Goal: Navigation & Orientation: Find specific page/section

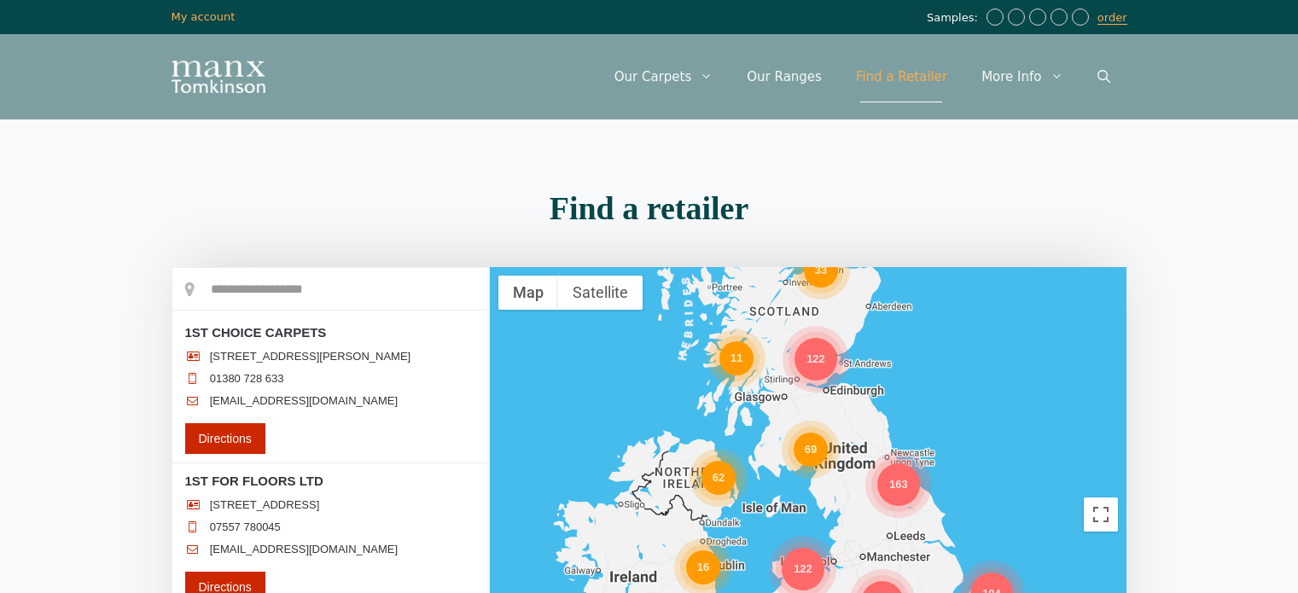
click at [490, 417] on div "298 69 580 163 453 62 122 33 16 72 104 80 122 11" at bounding box center [809, 514] width 638 height 495
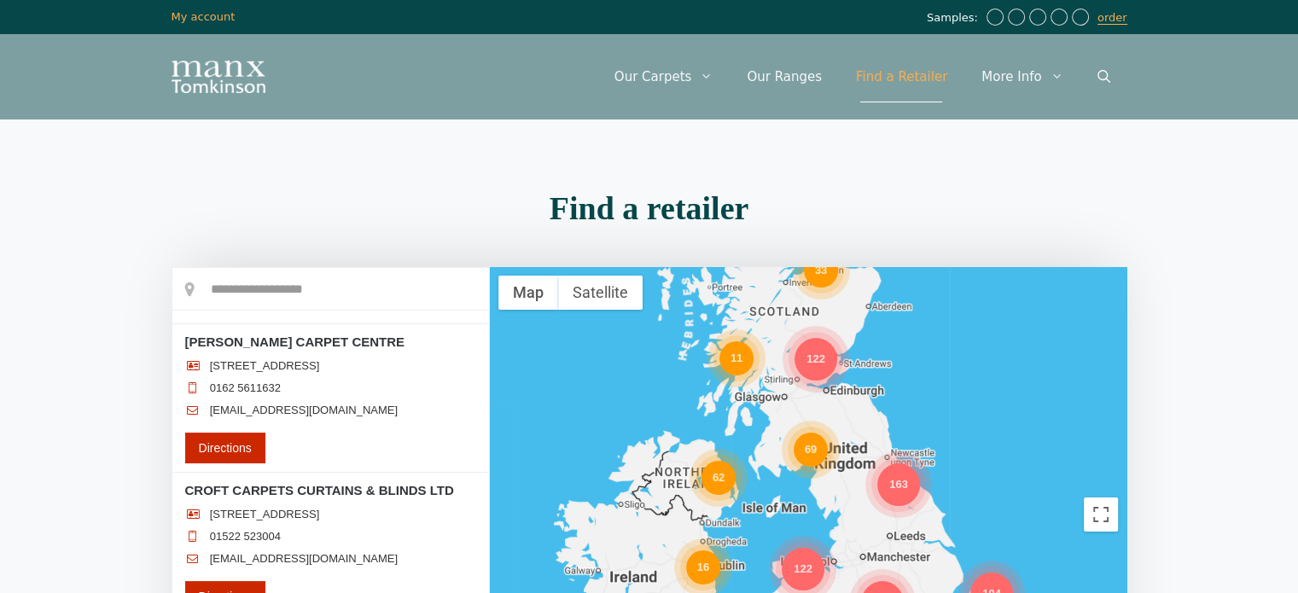
scroll to position [92426, 0]
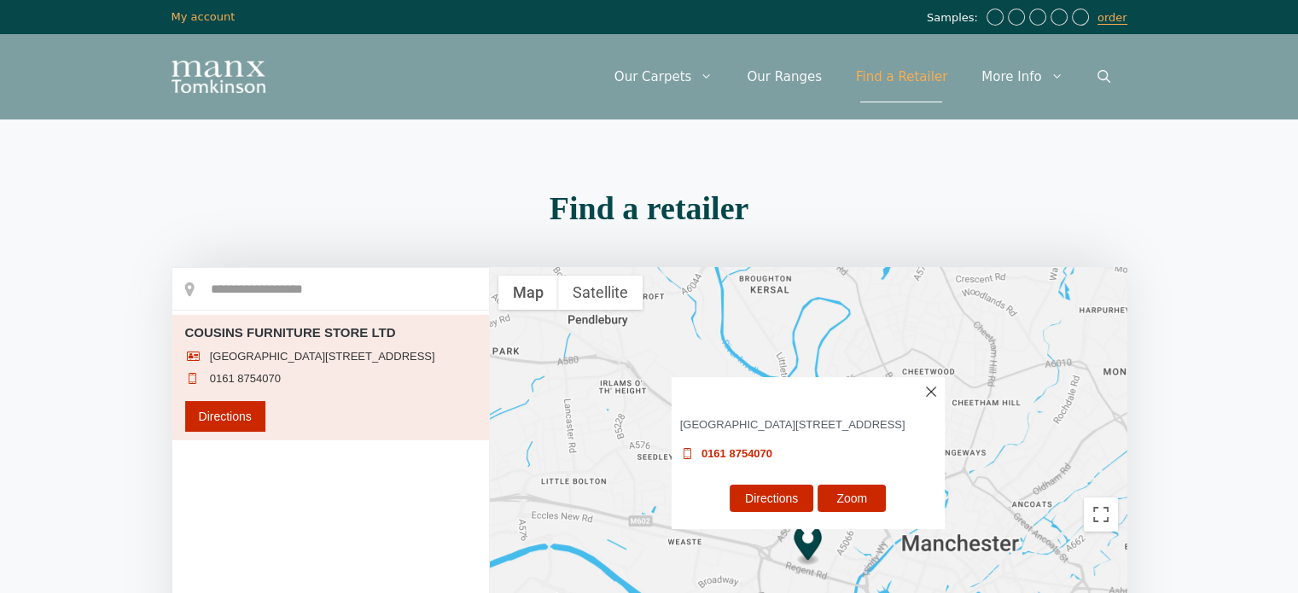
scroll to position [34, 0]
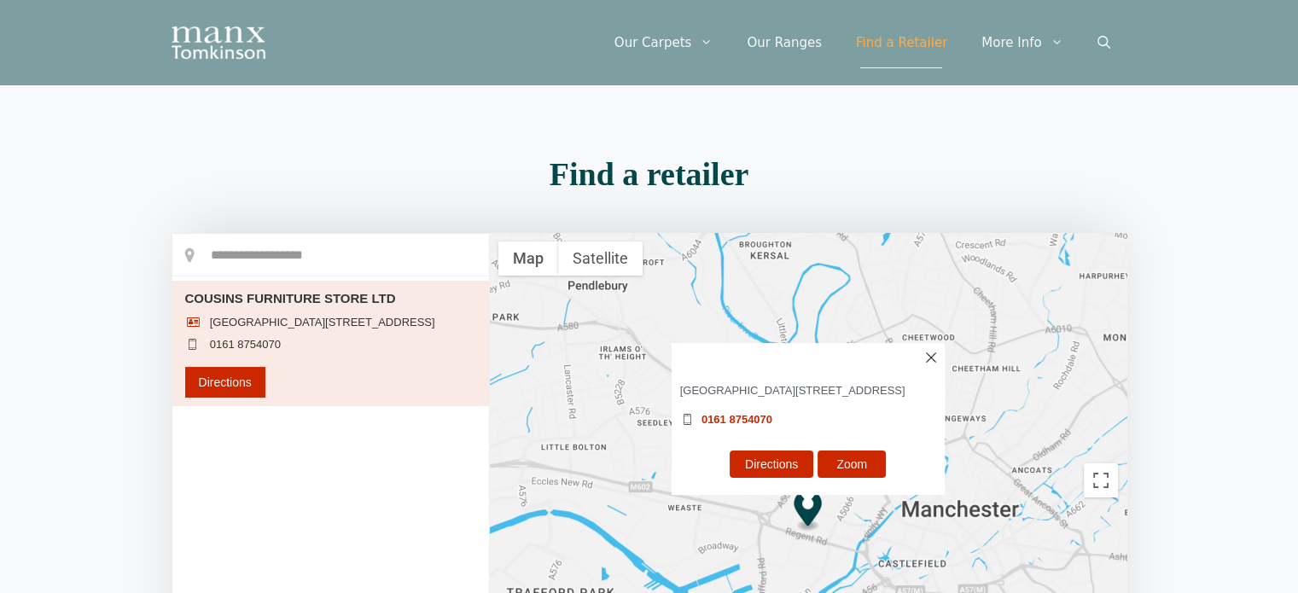
click at [930, 352] on img at bounding box center [931, 357] width 10 height 10
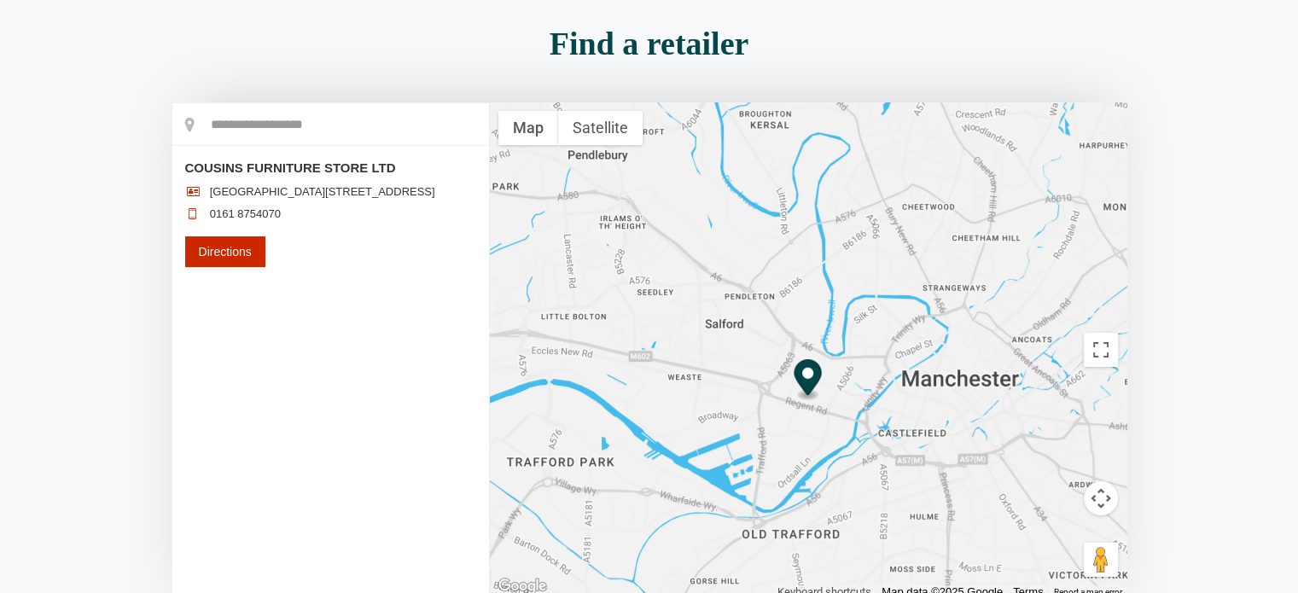
scroll to position [158, 0]
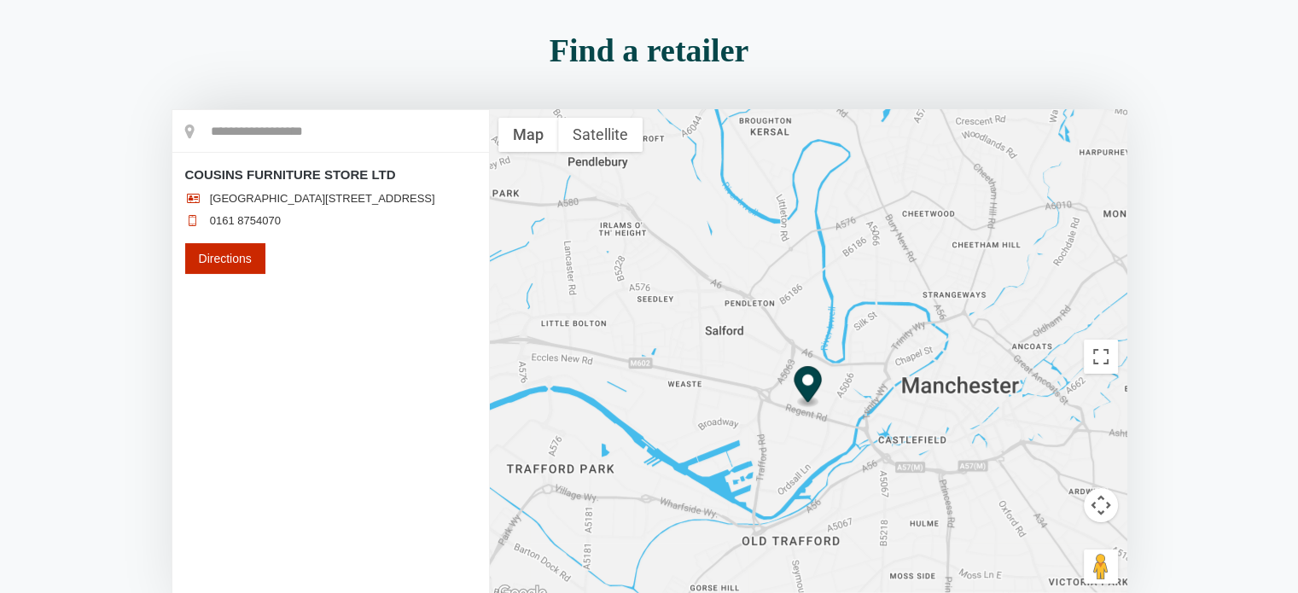
click at [1098, 500] on button "Map camera controls" at bounding box center [1101, 505] width 34 height 34
click at [1051, 542] on button "Zoom out" at bounding box center [1058, 548] width 34 height 34
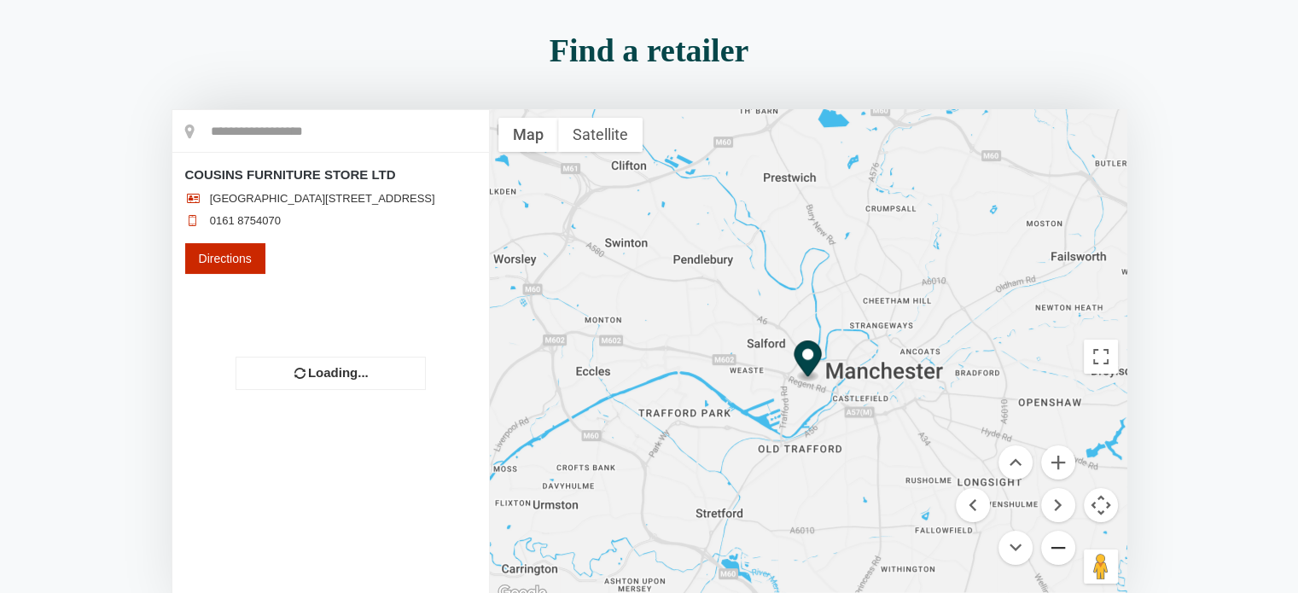
click at [1051, 542] on button "Zoom out" at bounding box center [1058, 548] width 34 height 34
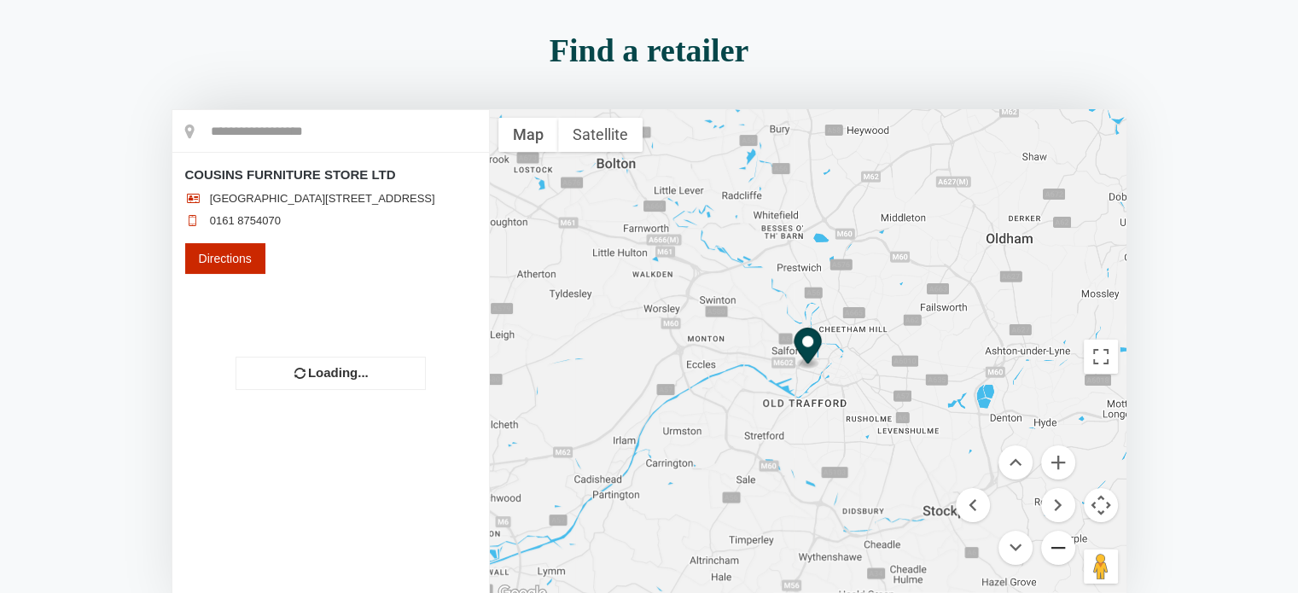
click at [1051, 542] on button "Zoom out" at bounding box center [1058, 548] width 34 height 34
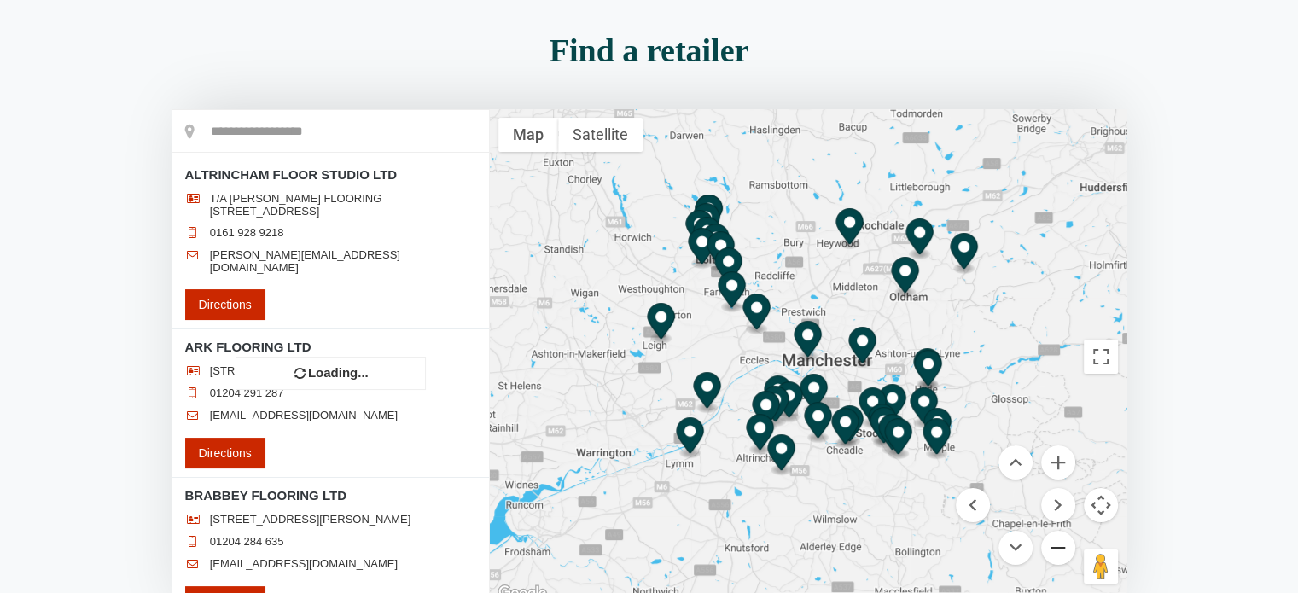
click at [1051, 542] on button "Zoom out" at bounding box center [1058, 548] width 34 height 34
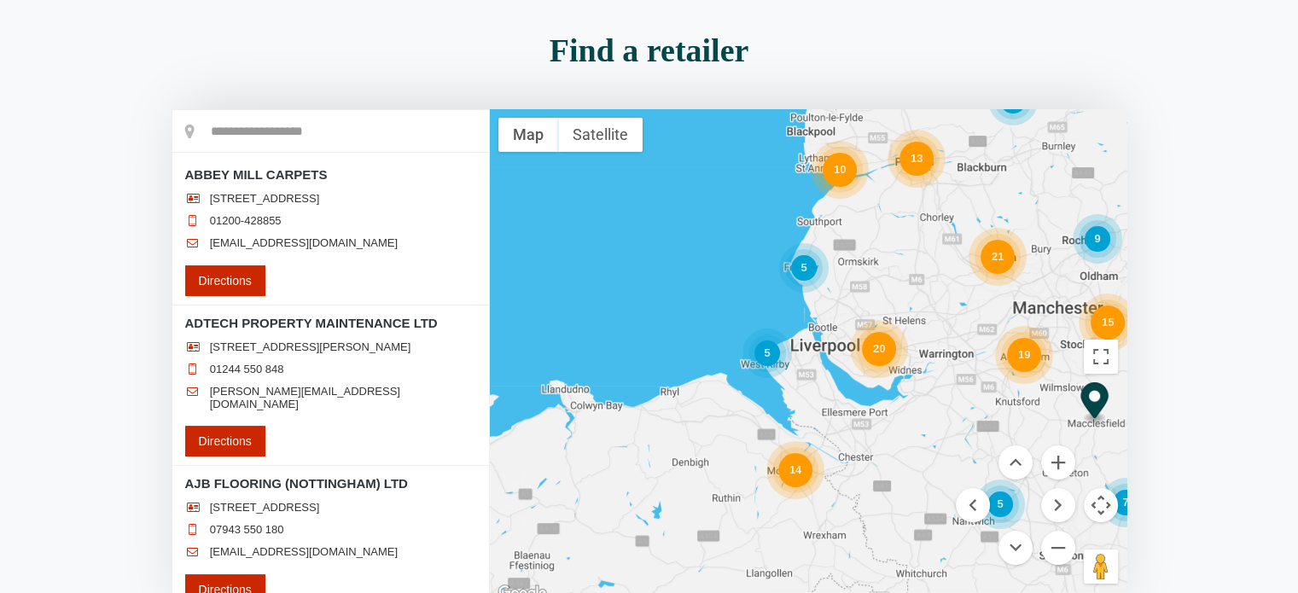
drag, startPoint x: 690, startPoint y: 464, endPoint x: 935, endPoint y: 413, distance: 250.2
click at [935, 413] on div "9 14 11 18 19 26 21 10 5 4 15 14 9 20 13 10 7 7 5 2 5 3 5" at bounding box center [809, 356] width 638 height 495
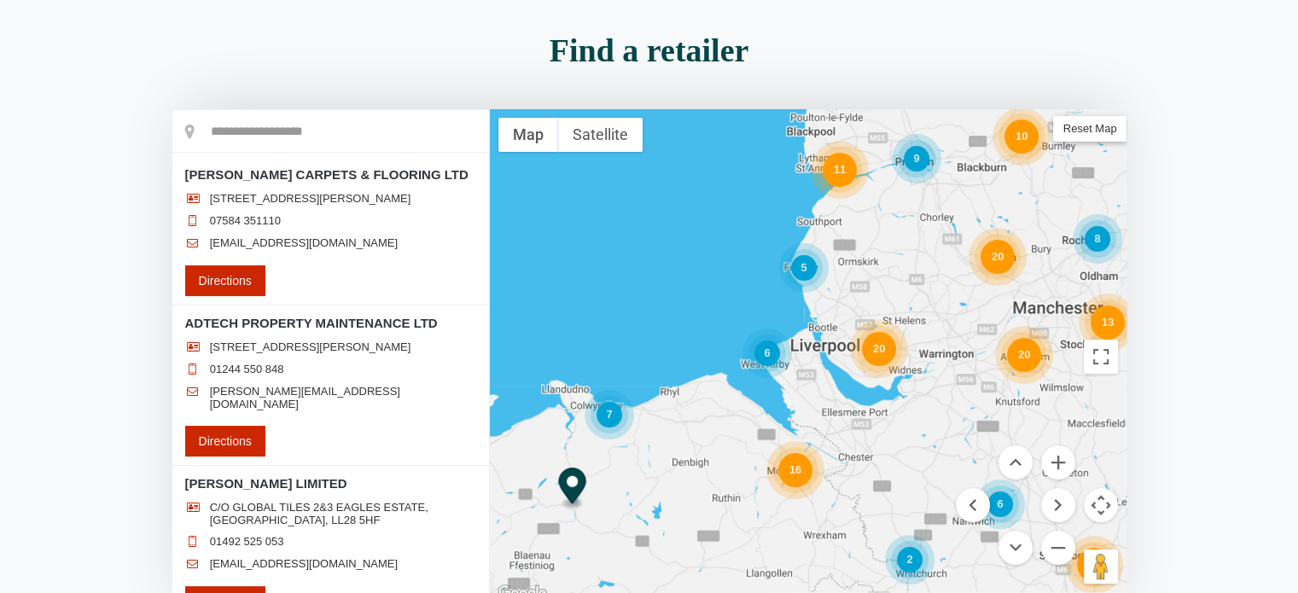
click at [488, 173] on div "ADAM JONES CARPETS & FLOORING LTD UNIT 7 BRYN RODYN DOLWEN ROAD, OLD COLWYN, LL…" at bounding box center [330, 380] width 317 height 446
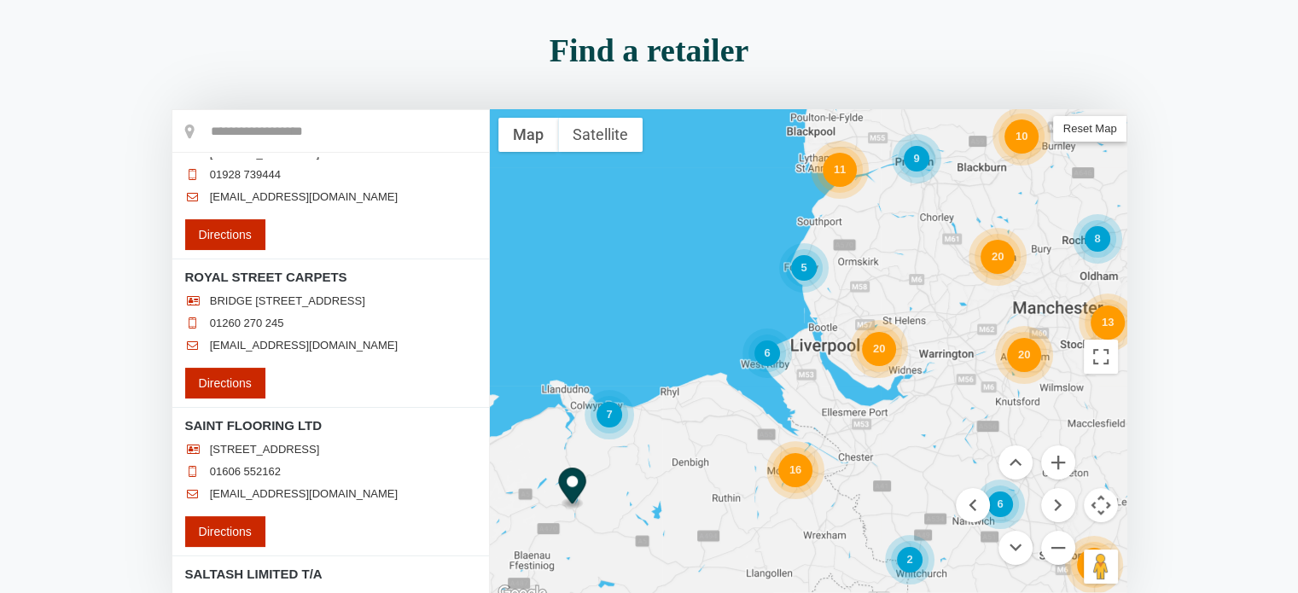
scroll to position [18457, 0]
